Goal: Information Seeking & Learning: Learn about a topic

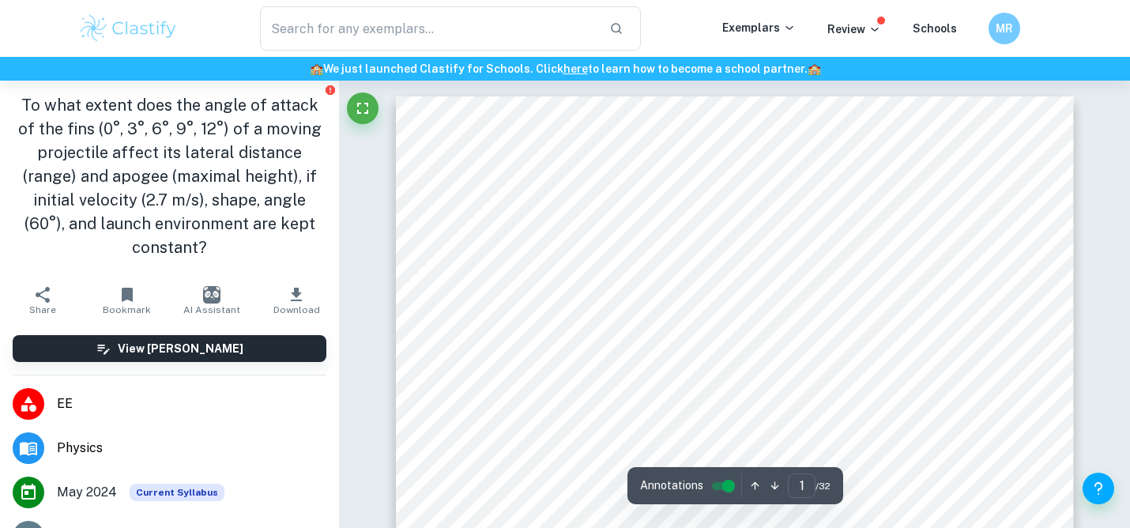
click at [115, 527] on button "Breakdown" at bounding box center [122, 536] width 52 height 14
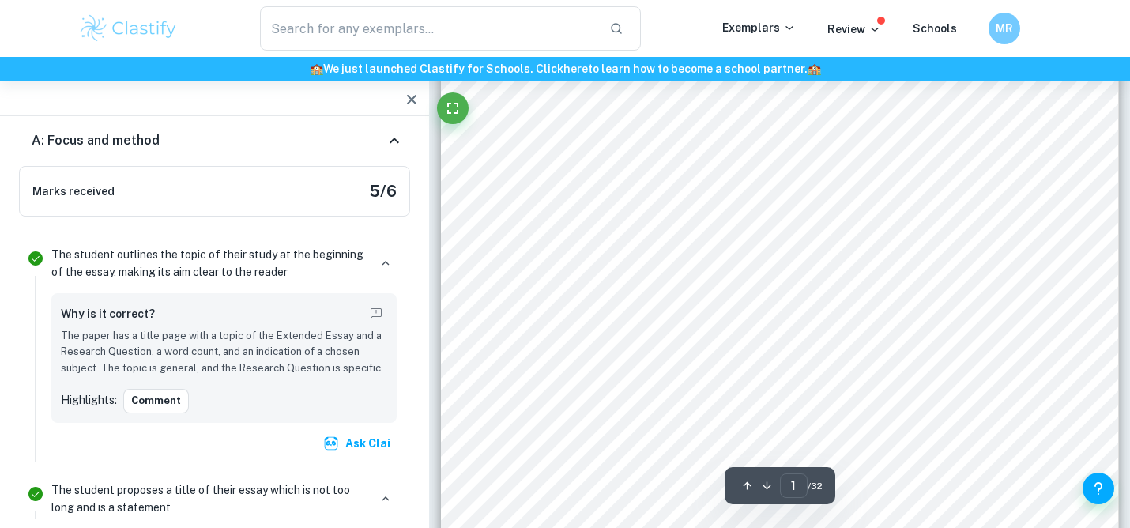
scroll to position [433, 0]
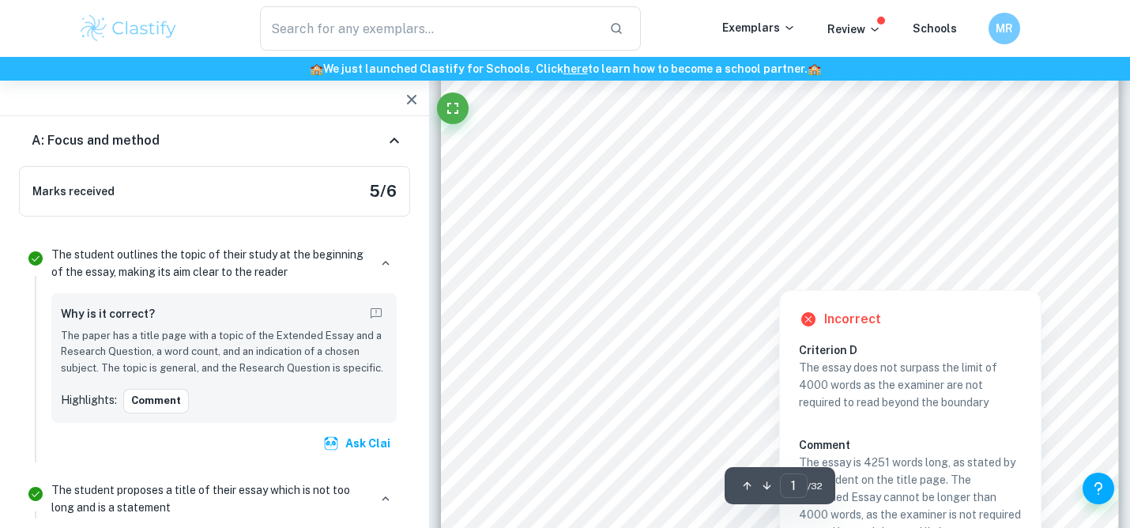
click at [776, 278] on div at bounding box center [779, 278] width 27 height 15
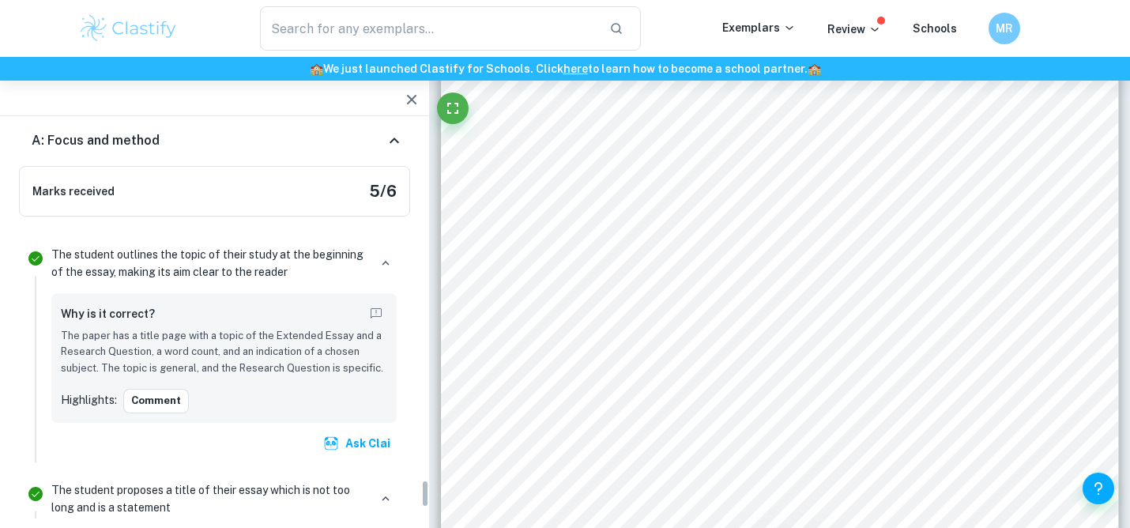
scroll to position [4977, 0]
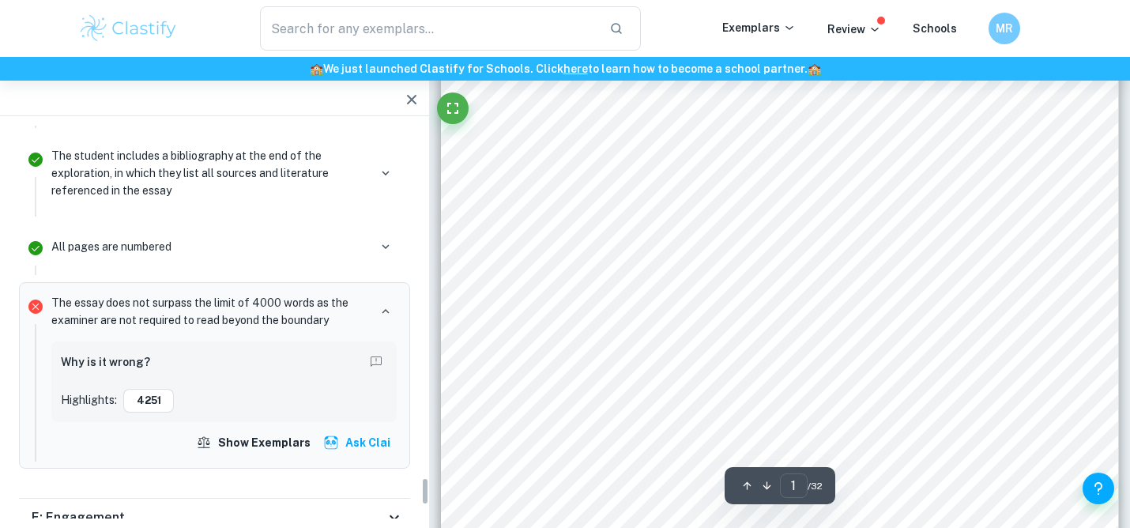
click at [623, 398] on div "PHYSICS HIGHER LEVEL EXTENDED ESSAY Effect of Angle of Attack on the Trajectory…" at bounding box center [780, 101] width 678 height 877
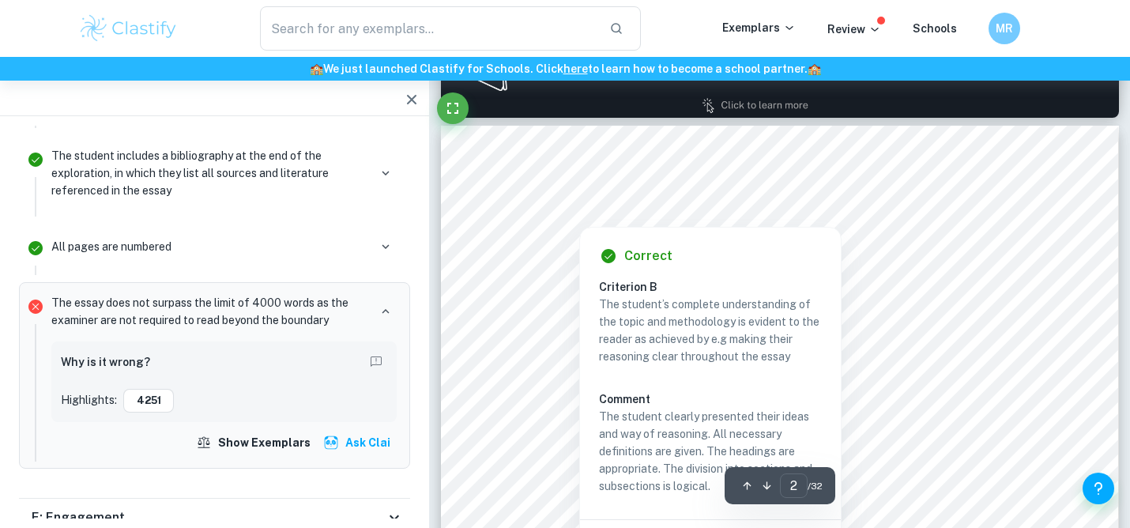
scroll to position [1213, 0]
click at [589, 219] on div "Correct Criterion B The student’s complete understanding of the topic and metho…" at bounding box center [710, 405] width 262 height 375
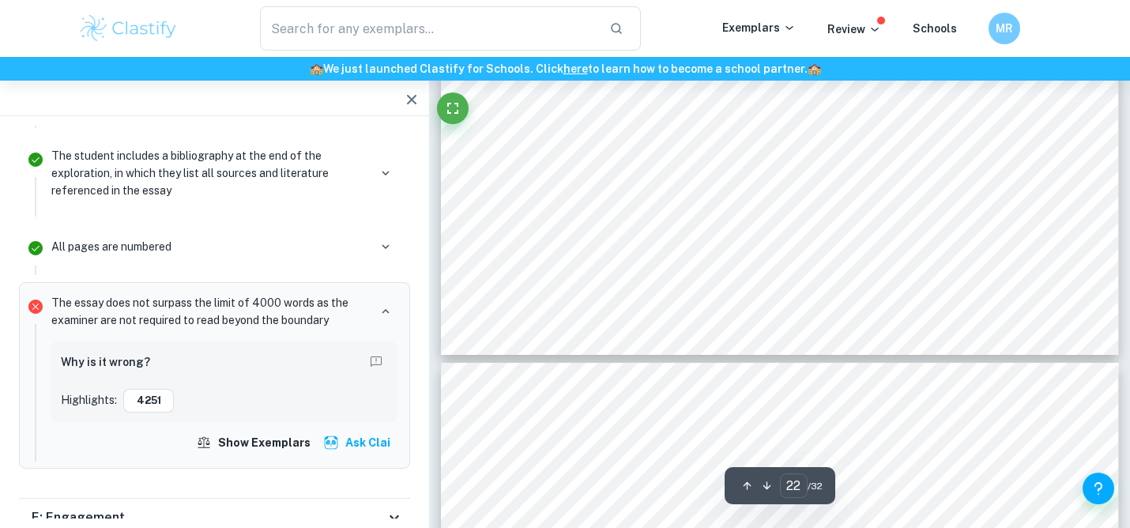
scroll to position [19315, 0]
drag, startPoint x: 516, startPoint y: 142, endPoint x: 539, endPoint y: 186, distance: 49.1
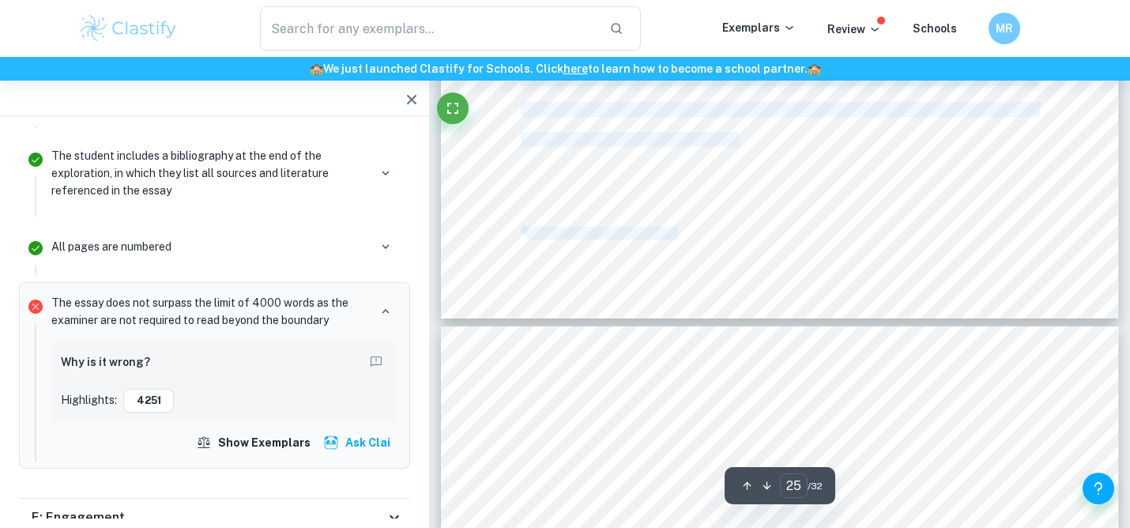
scroll to position [22032, 0]
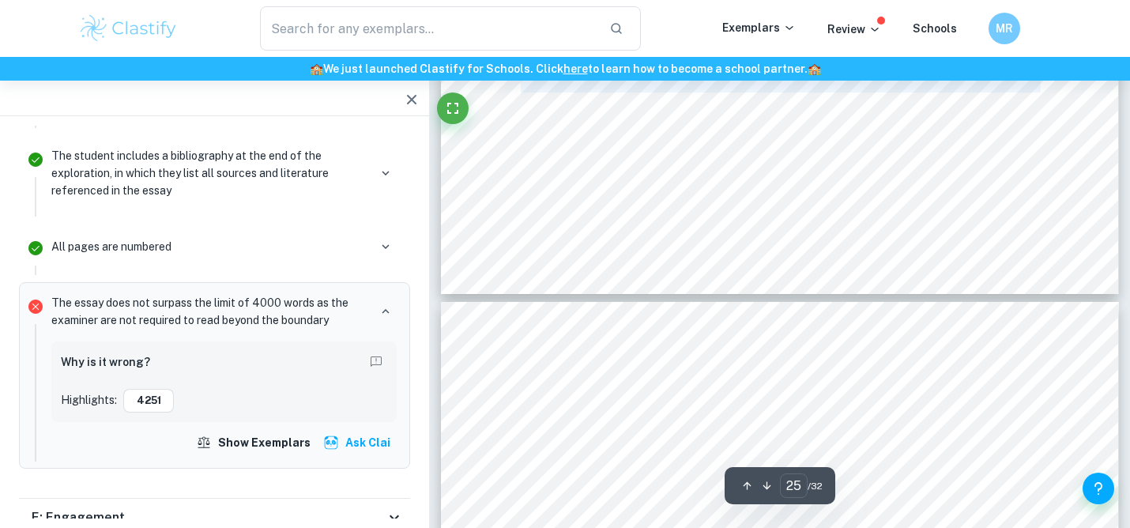
drag, startPoint x: 522, startPoint y: 150, endPoint x: 756, endPoint y: 146, distance: 234.7
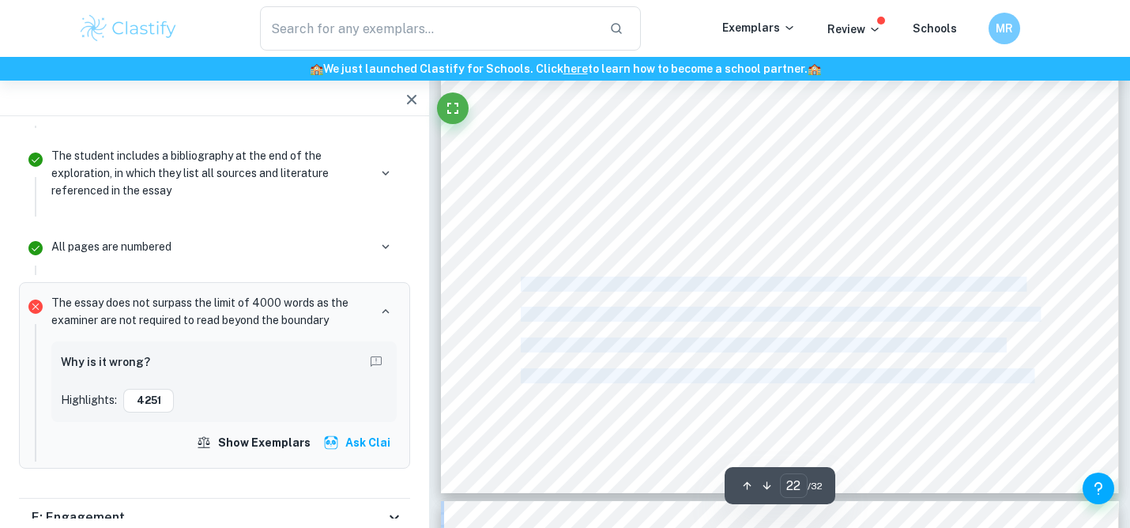
scroll to position [19319, 0]
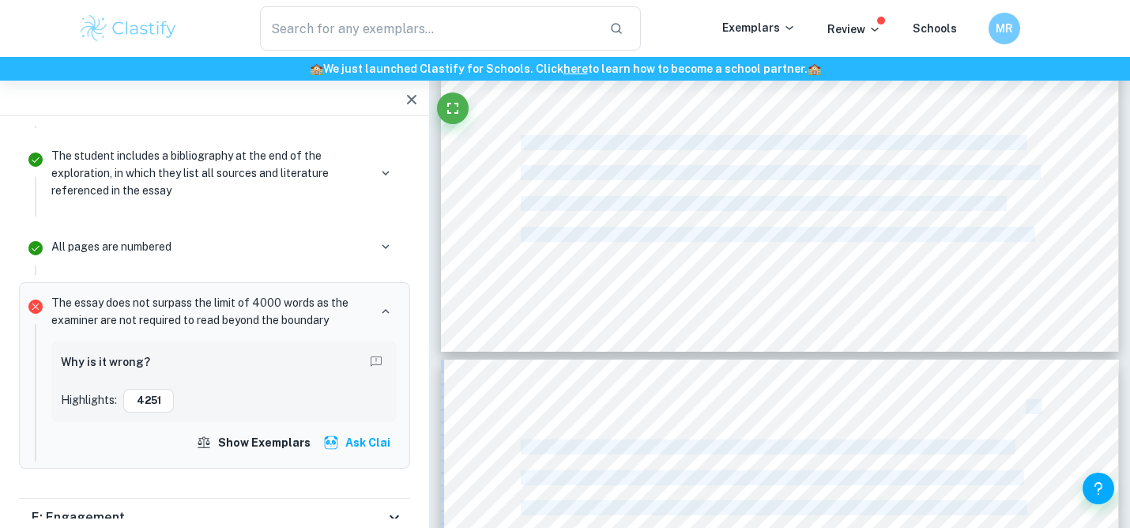
copy div "As identified before, there is a certain degree of uncertainty in the experimen…"
click at [756, 146] on span "As identified before, there is a certain degree of uncertainty in the experimen…" at bounding box center [772, 143] width 503 height 13
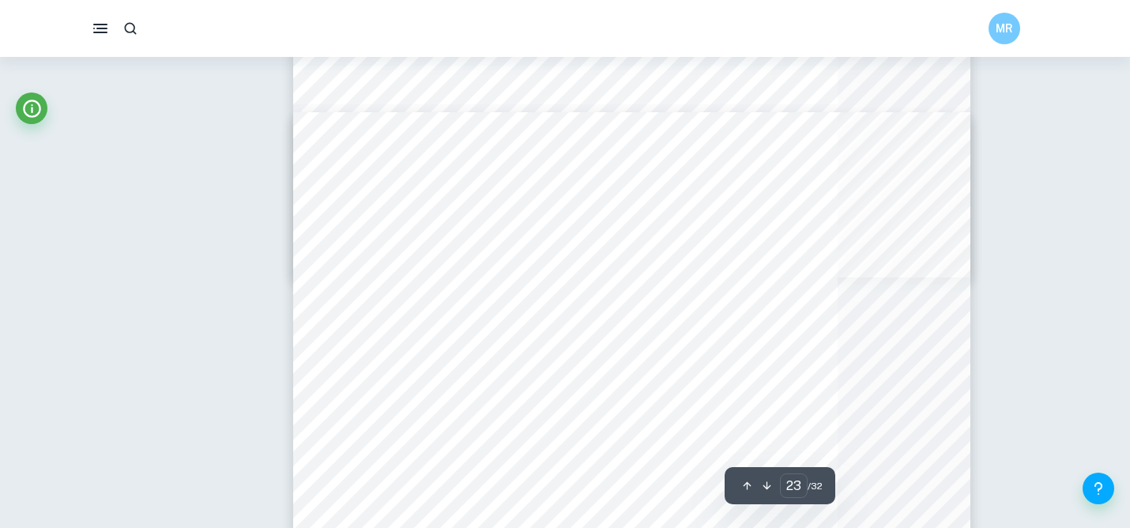
type input "28"
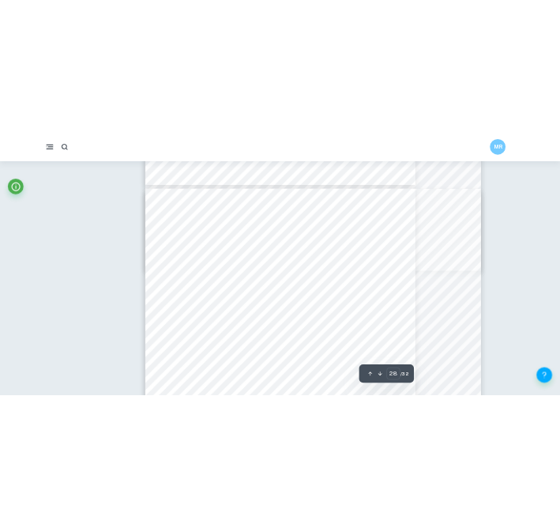
scroll to position [19210, 0]
